Goal: Navigation & Orientation: Find specific page/section

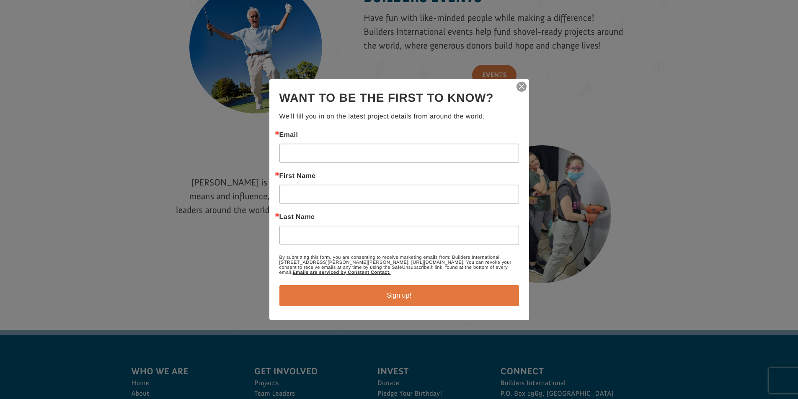
scroll to position [1174, 0]
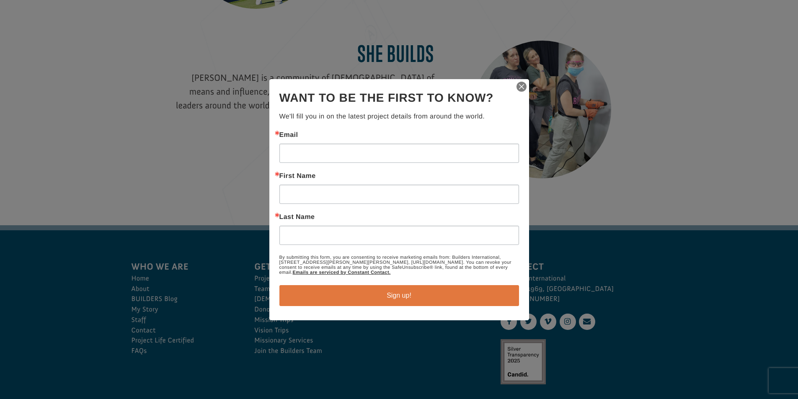
click at [523, 86] on img "button" at bounding box center [522, 87] width 12 height 12
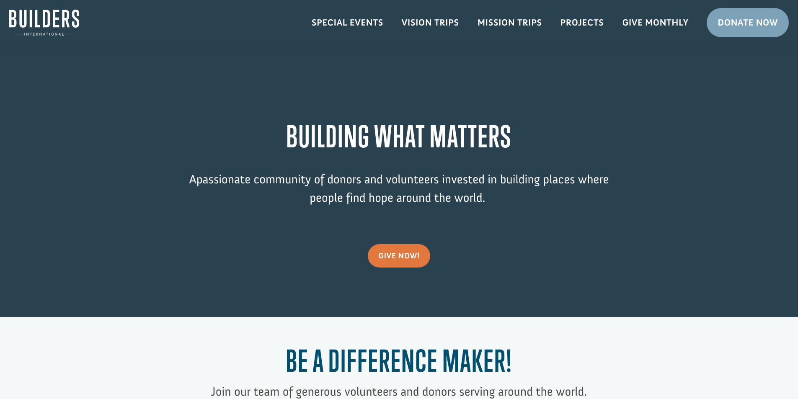
scroll to position [0, 0]
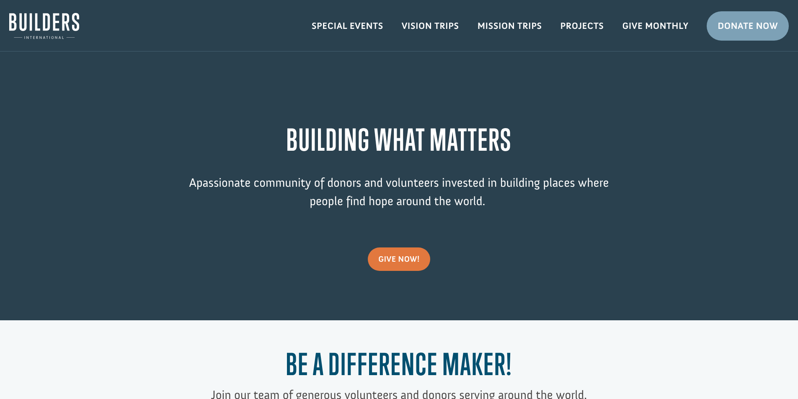
click at [36, 33] on img at bounding box center [44, 26] width 70 height 26
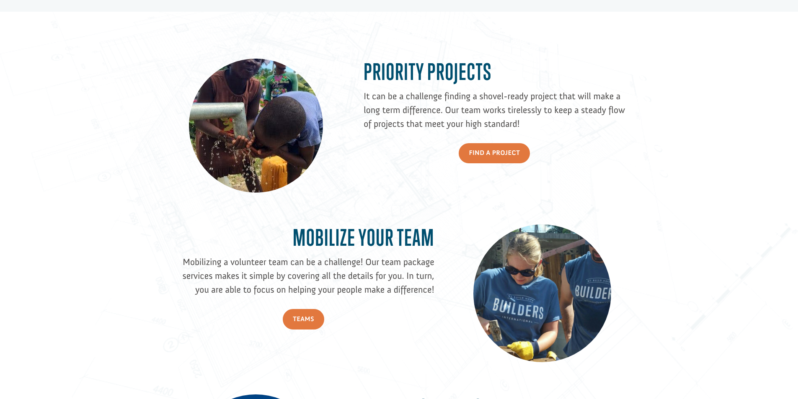
scroll to position [570, 0]
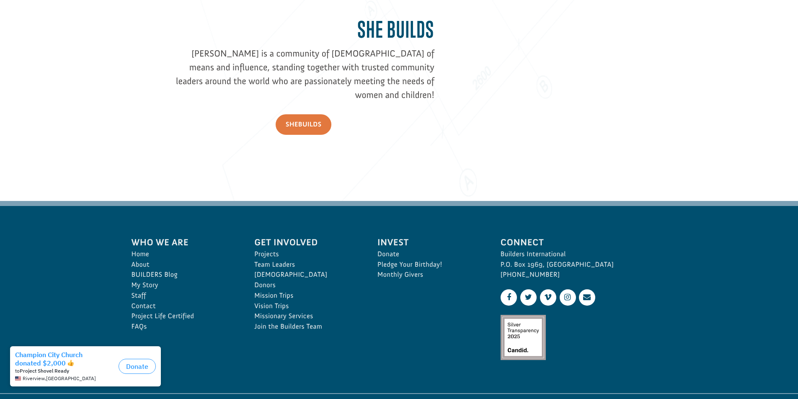
scroll to position [1241, 0]
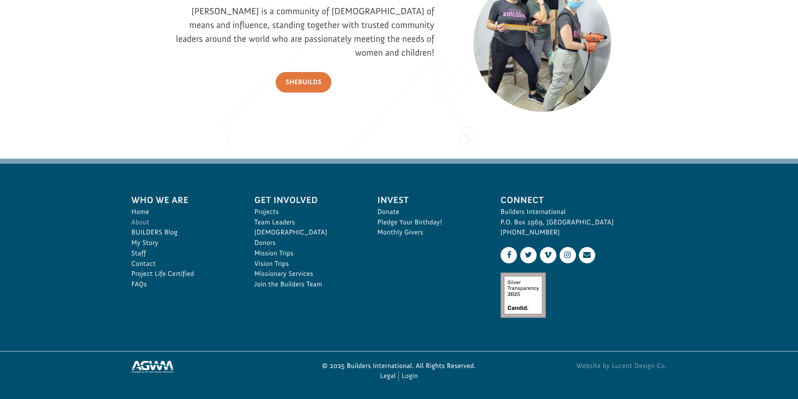
click at [143, 220] on link "About" at bounding box center [184, 223] width 105 height 10
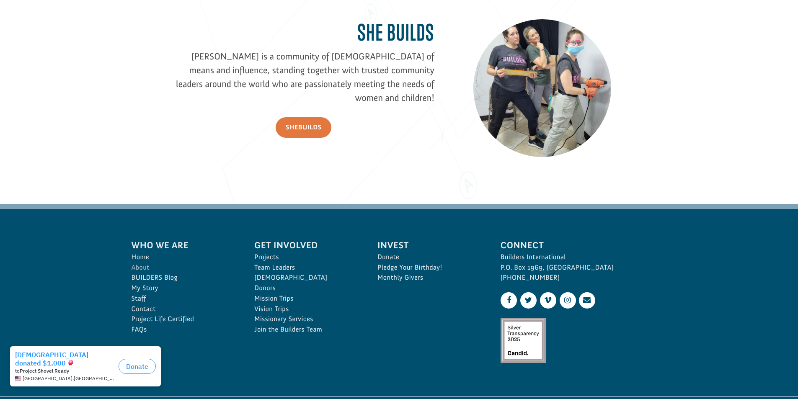
scroll to position [1124, 0]
